Goal: Transaction & Acquisition: Book appointment/travel/reservation

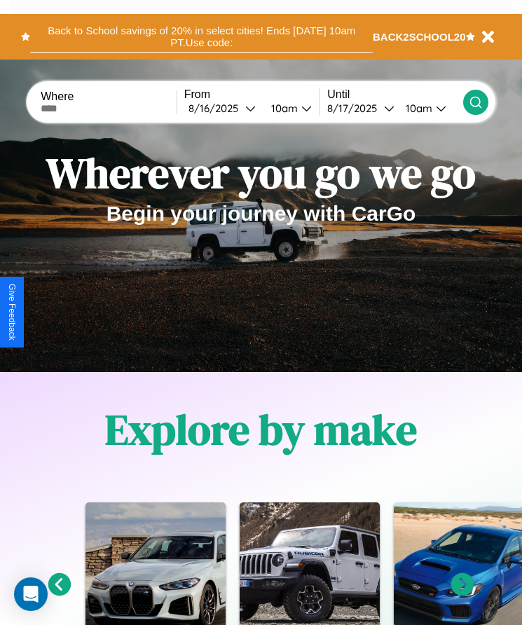
click at [201, 36] on button "Back to School savings of 20% in select cities! Ends 9/1 at 10am PT. Use code:" at bounding box center [201, 37] width 343 height 32
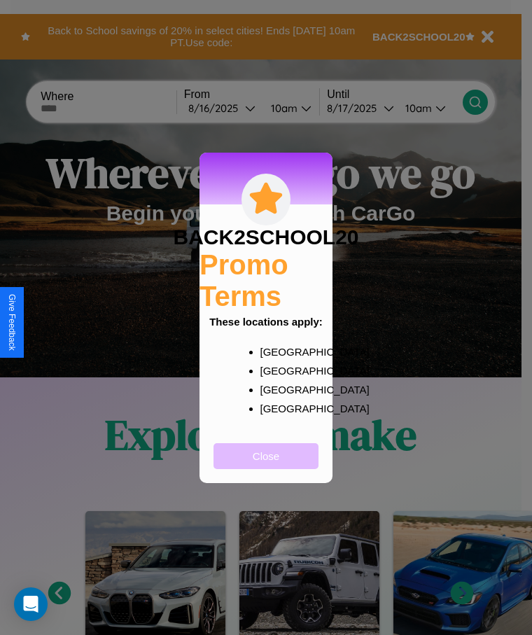
click at [266, 465] on button "Close" at bounding box center [266, 457] width 105 height 26
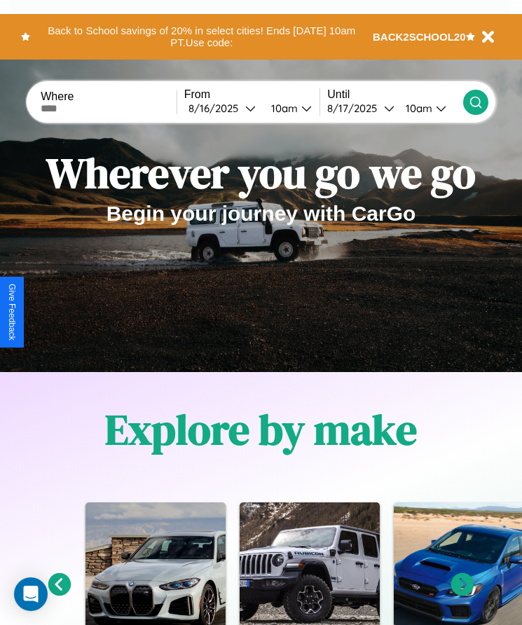
scroll to position [234, 0]
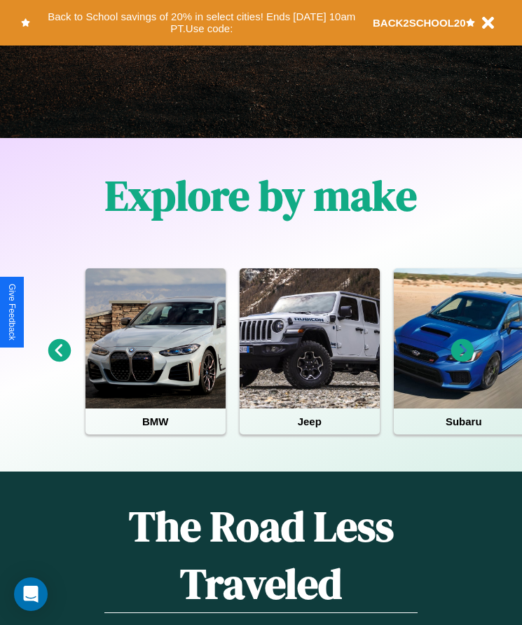
click at [462, 360] on icon at bounding box center [462, 350] width 23 height 23
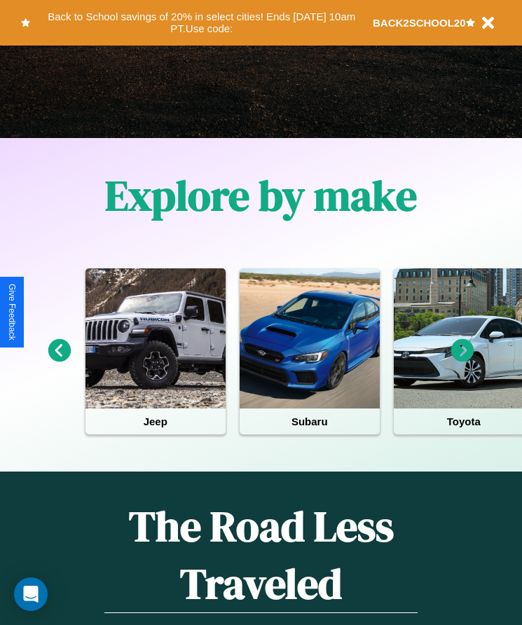
click at [462, 360] on icon at bounding box center [462, 350] width 23 height 23
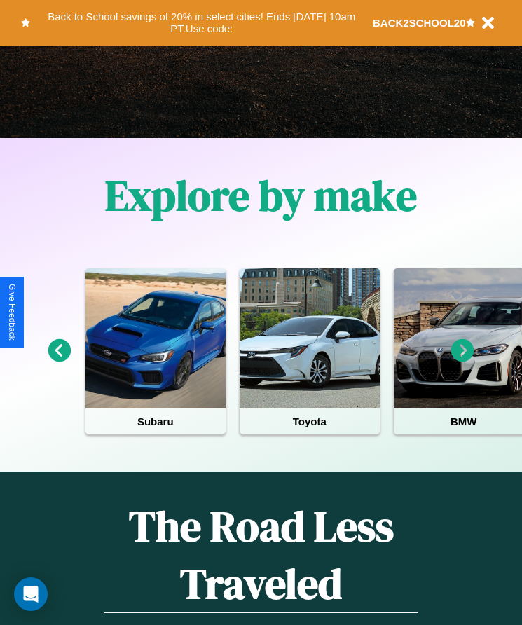
click at [462, 360] on icon at bounding box center [462, 350] width 23 height 23
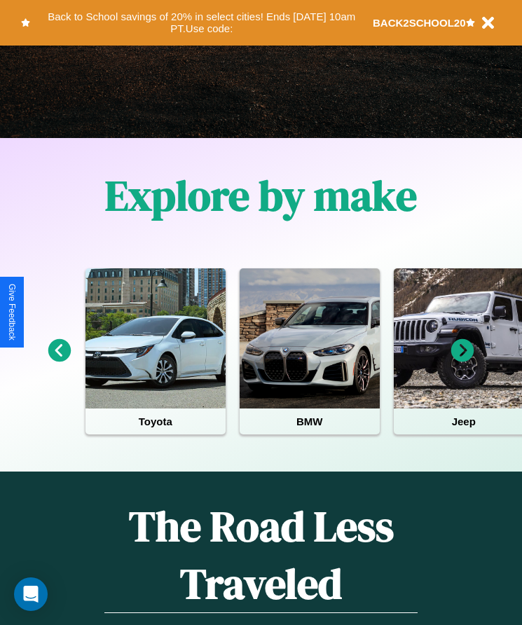
click at [462, 360] on icon at bounding box center [462, 350] width 23 height 23
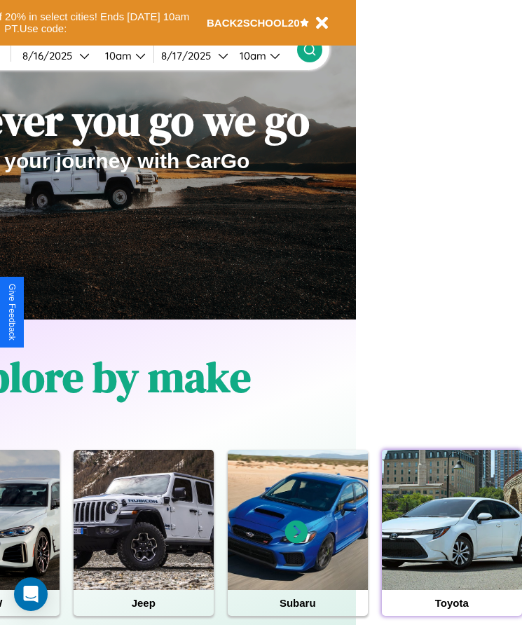
click at [451, 542] on div at bounding box center [452, 520] width 140 height 140
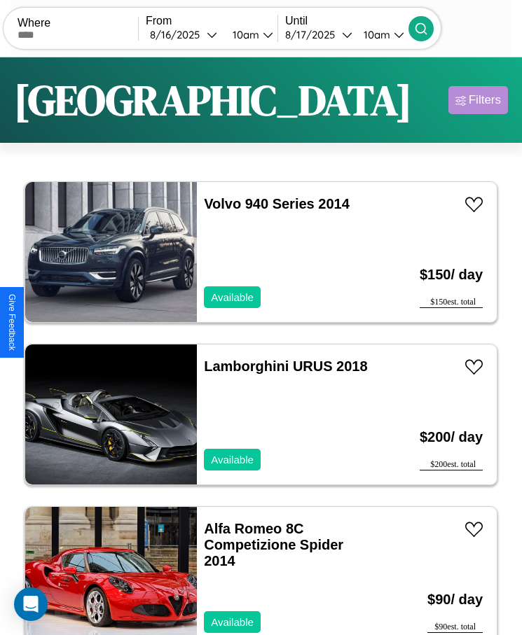
click at [478, 100] on div "Filters" at bounding box center [485, 100] width 32 height 14
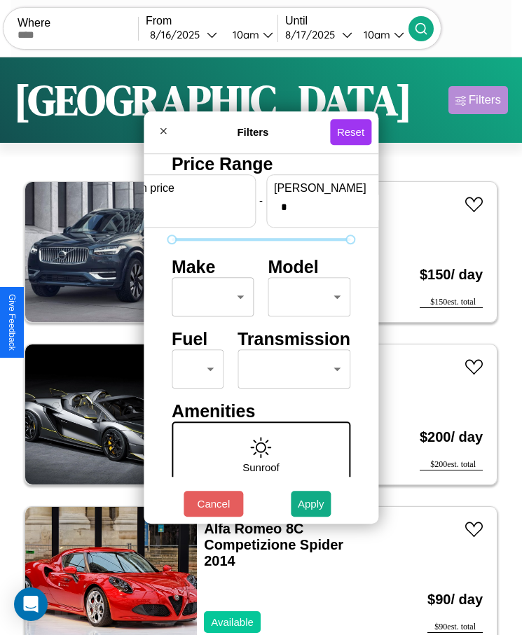
scroll to position [0, 52]
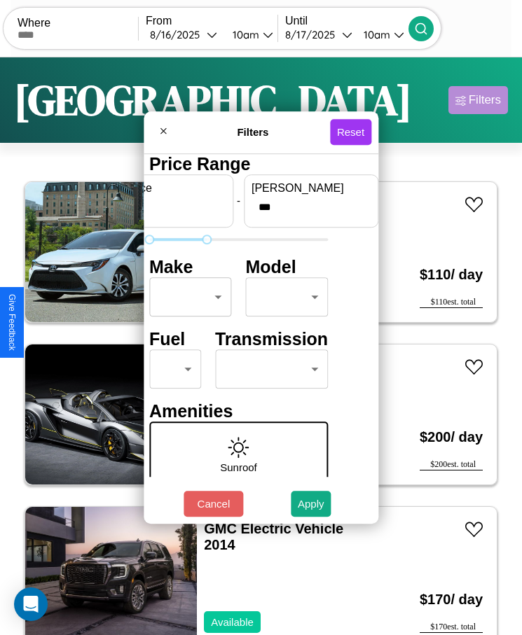
type input "***"
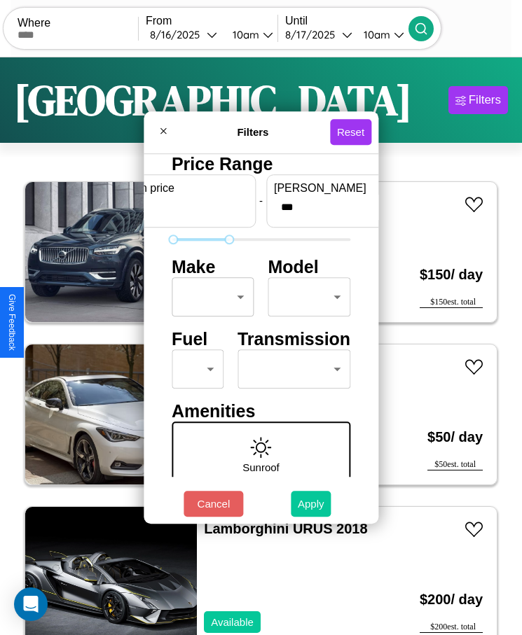
type input "*"
click at [311, 504] on button "Apply" at bounding box center [311, 504] width 41 height 26
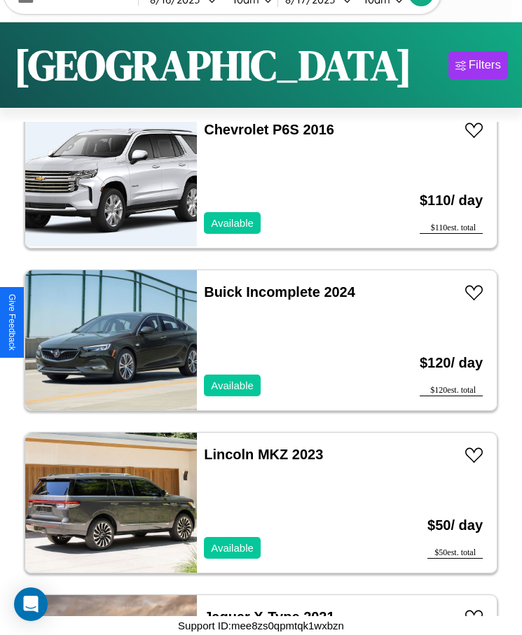
scroll to position [3262, 0]
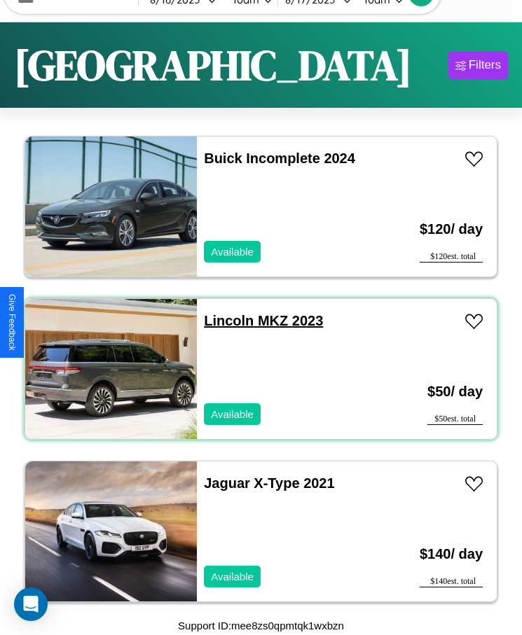
click at [224, 321] on link "Lincoln MKZ 2023" at bounding box center [263, 320] width 119 height 15
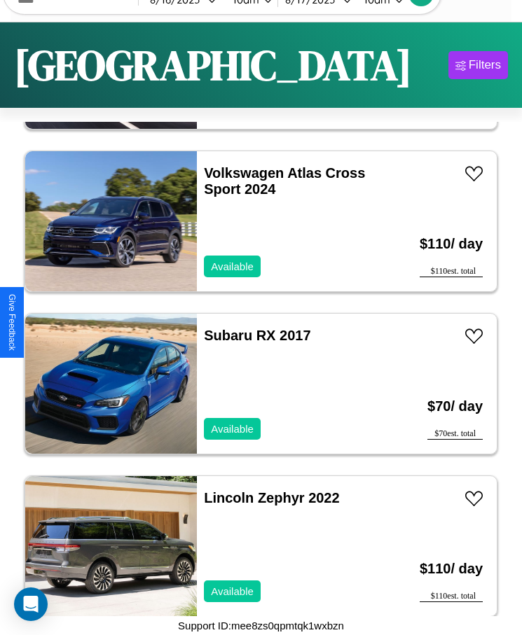
scroll to position [6675, 0]
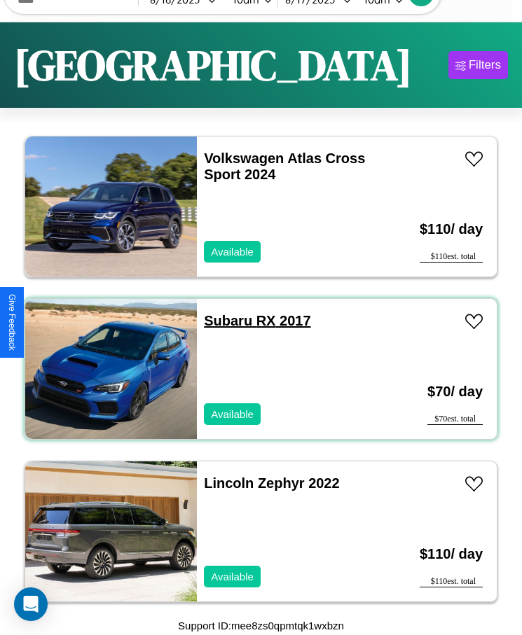
click at [224, 321] on link "Subaru RX 2017" at bounding box center [257, 320] width 106 height 15
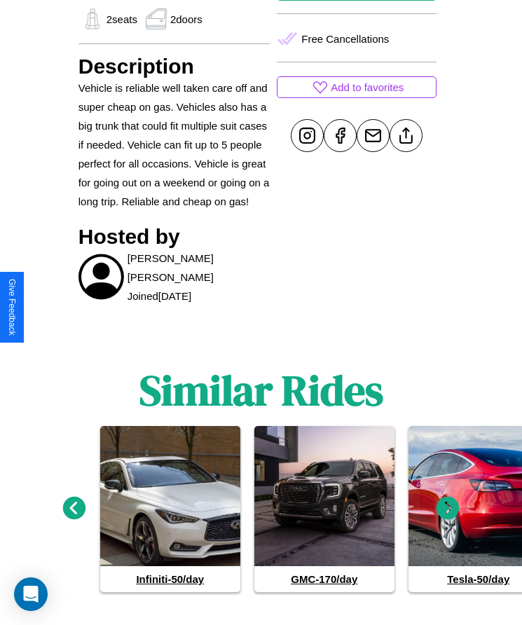
scroll to position [678, 0]
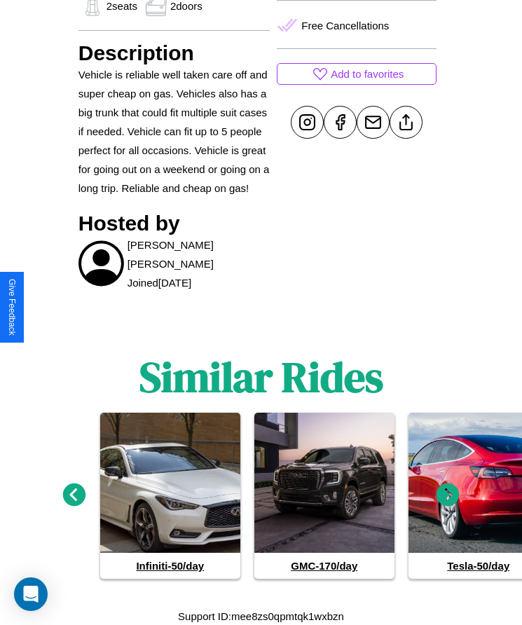
click at [448, 495] on icon at bounding box center [448, 494] width 23 height 23
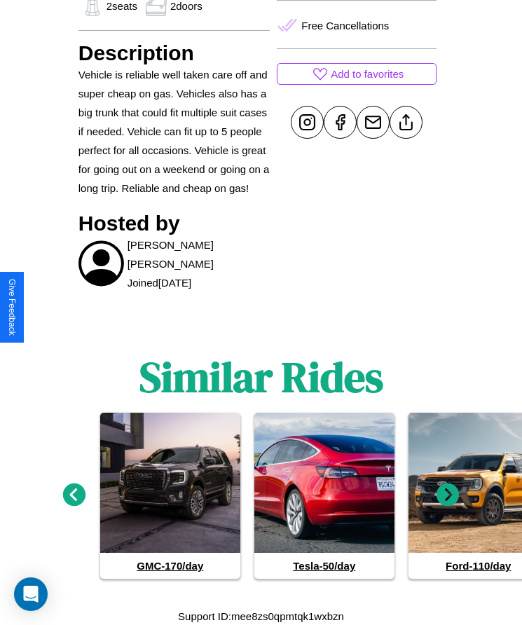
click at [448, 495] on icon at bounding box center [448, 494] width 23 height 23
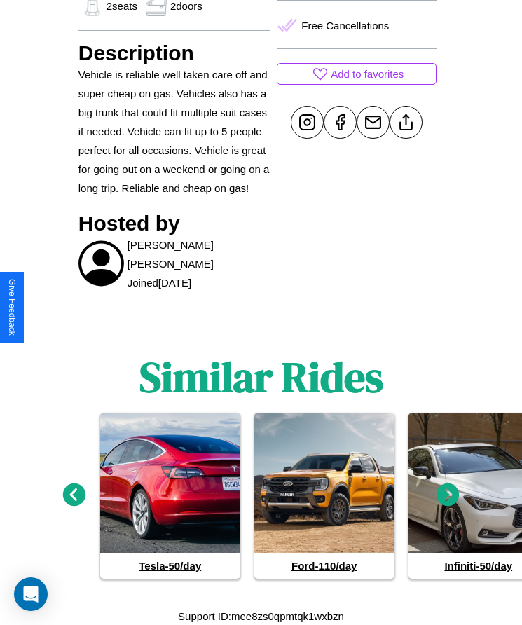
click at [74, 495] on icon at bounding box center [74, 494] width 23 height 23
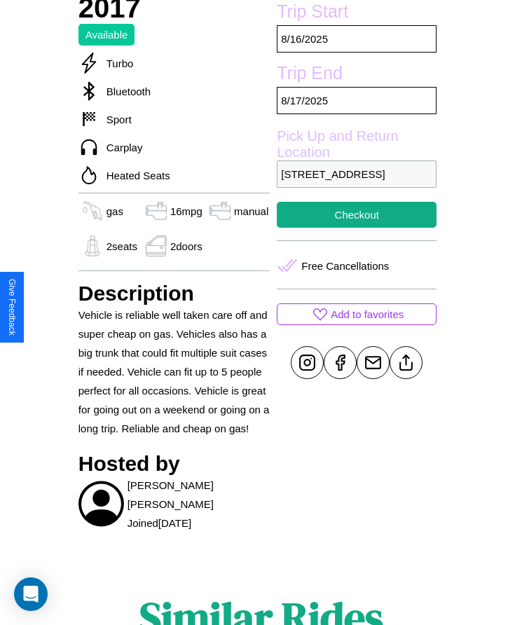
scroll to position [359, 0]
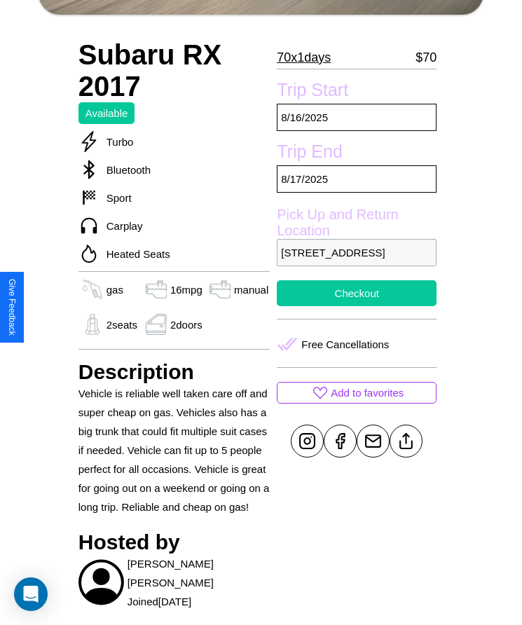
click at [357, 306] on button "Checkout" at bounding box center [357, 293] width 160 height 26
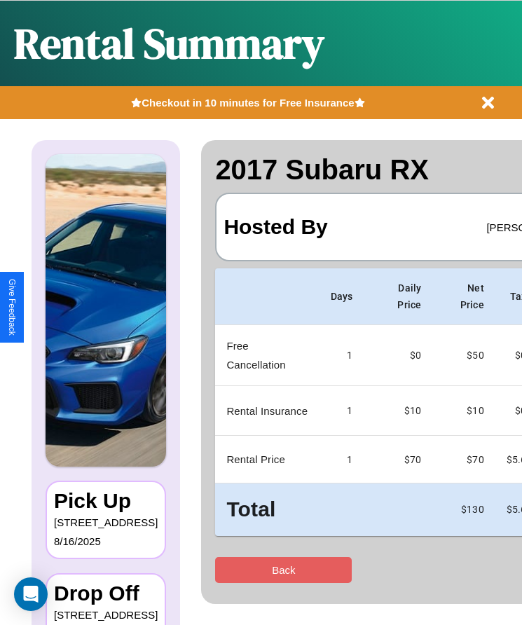
scroll to position [0, 83]
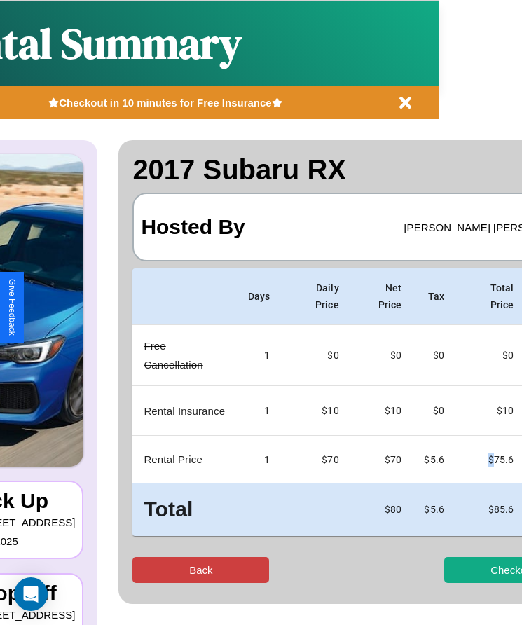
click at [146, 570] on button "Back" at bounding box center [200, 570] width 137 height 26
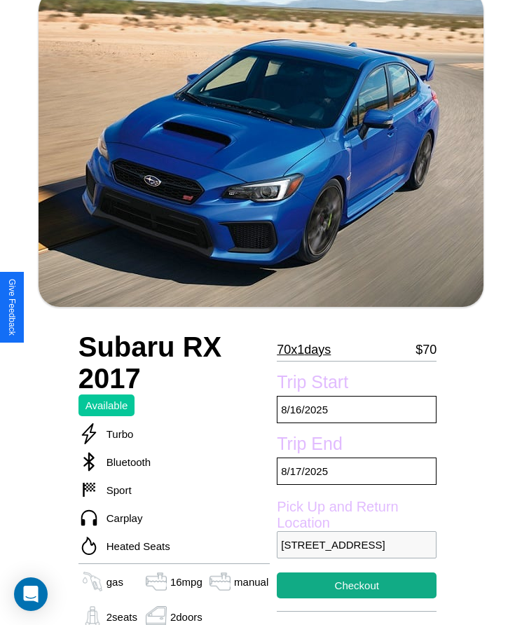
scroll to position [118, 0]
